Goal: Find specific page/section: Find specific page/section

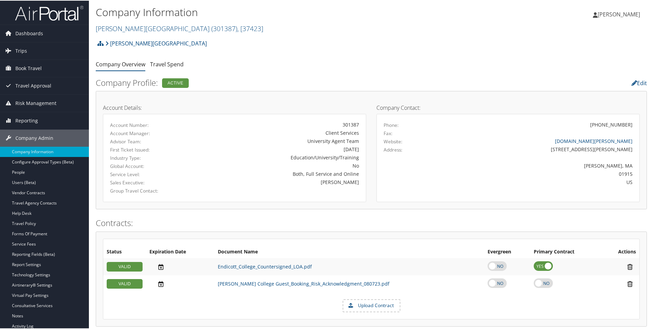
click at [204, 25] on h2 "Endicott College ( 301387 ) , [ 37423 ]" at bounding box center [279, 28] width 367 height 12
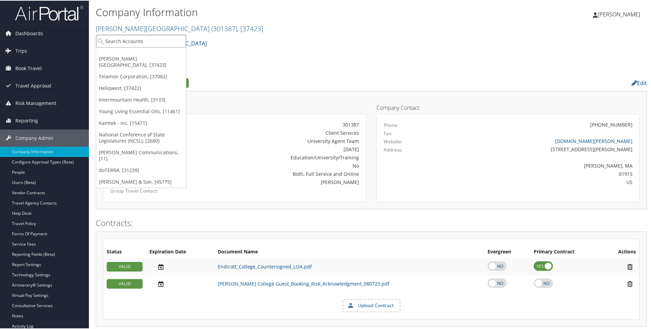
click at [138, 41] on input "search" at bounding box center [141, 40] width 90 height 13
type input "temp"
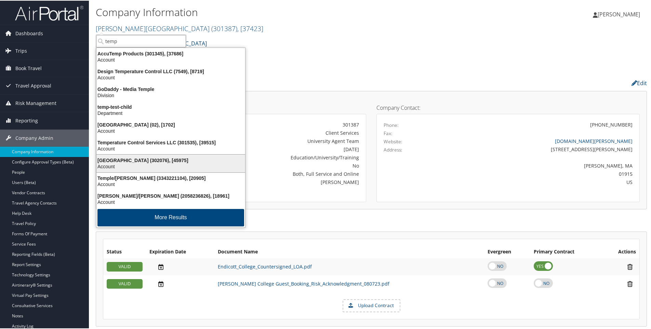
click at [114, 162] on div "Temple University (302076), [45975]" at bounding box center [170, 160] width 157 height 6
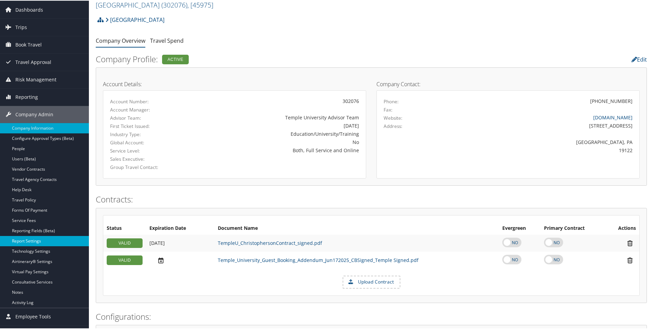
scroll to position [34, 0]
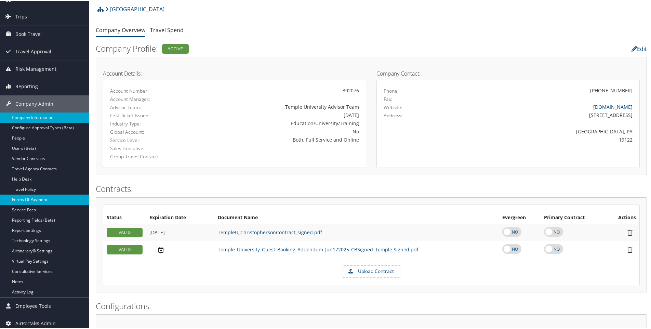
click at [27, 200] on link "Forms Of Payment" at bounding box center [44, 199] width 89 height 10
